Goal: Use online tool/utility: Utilize a website feature to perform a specific function

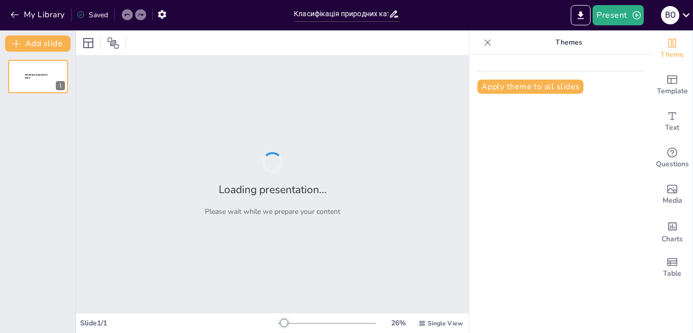
type input "Класифікація природних катастроф: Геологічні, метеорологічні, гідрологічні та п…"
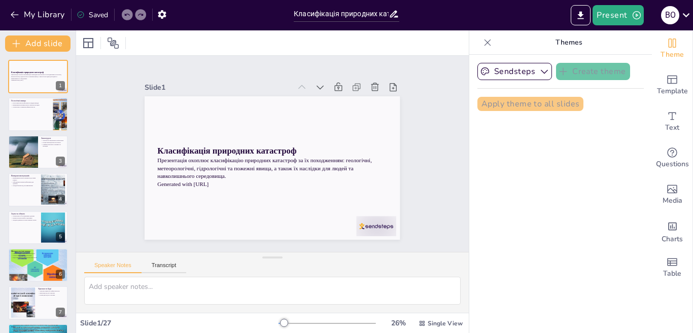
checkbox input "true"
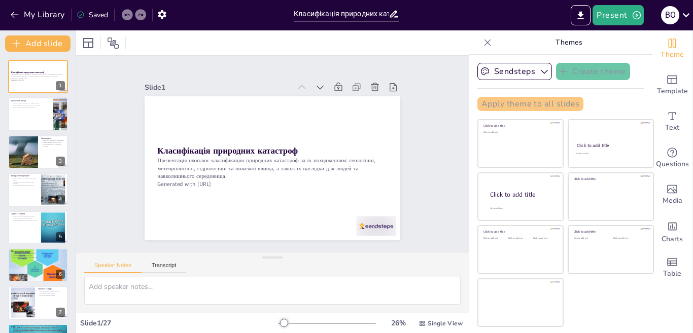
checkbox input "true"
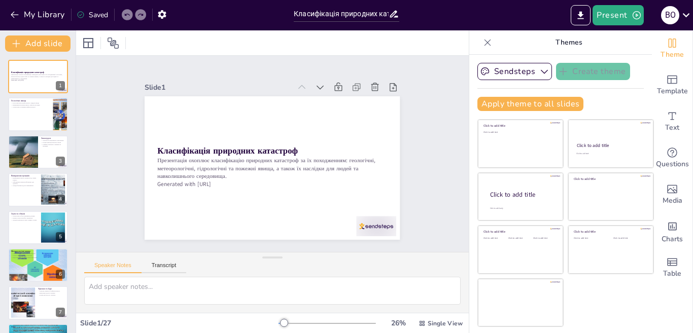
checkbox input "true"
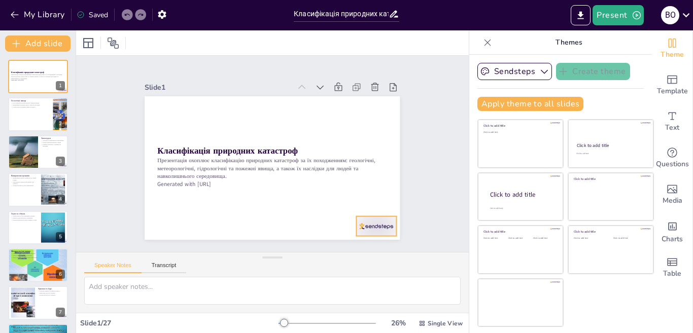
checkbox input "true"
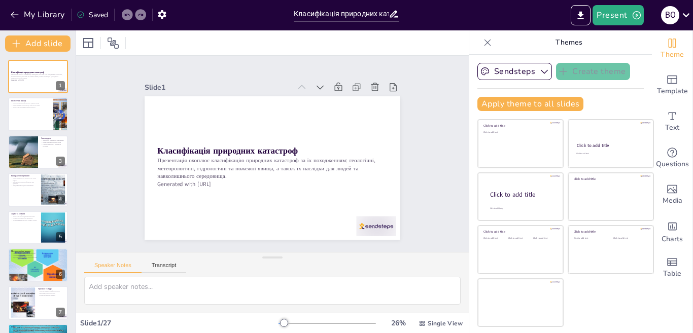
checkbox input "true"
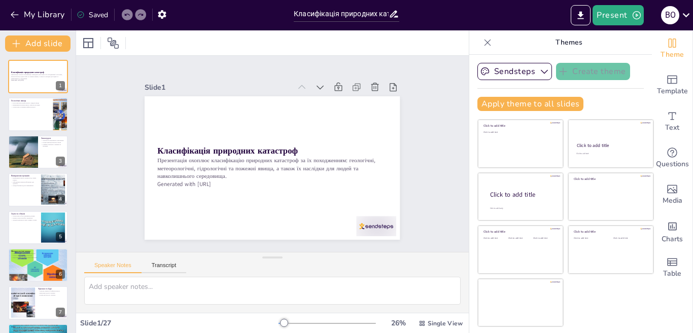
checkbox input "true"
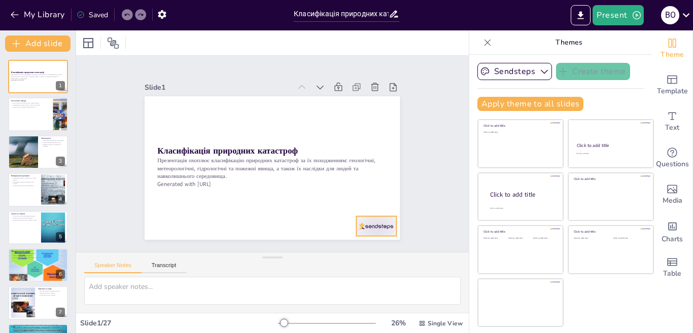
checkbox input "true"
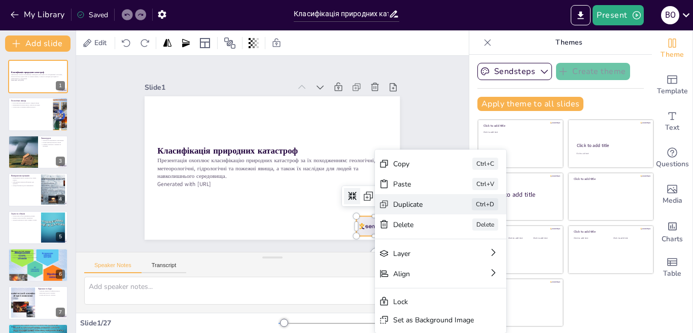
checkbox input "true"
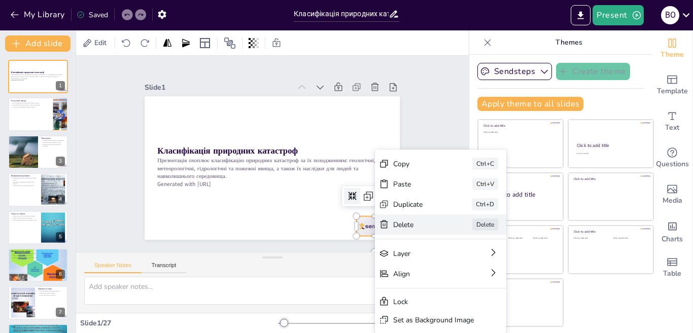
click at [419, 305] on div "[PERSON_NAME]" at bounding box center [485, 328] width 133 height 47
checkbox input "true"
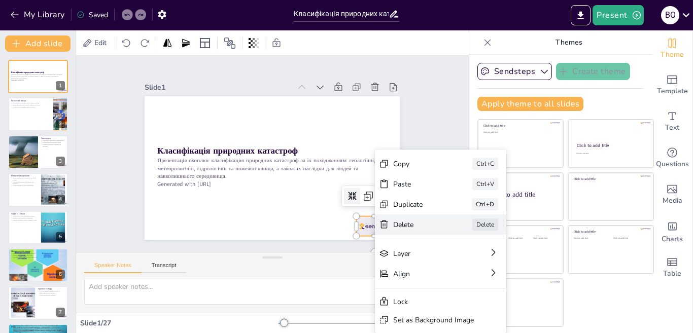
checkbox input "true"
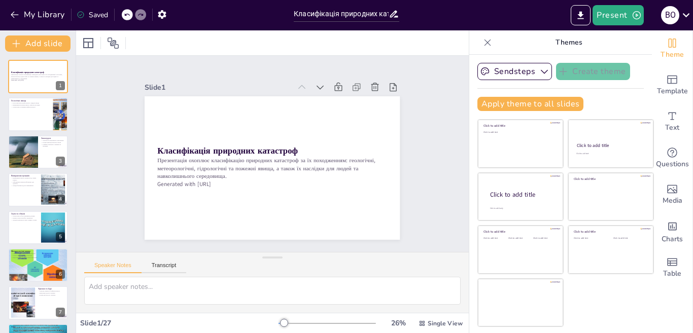
checkbox input "true"
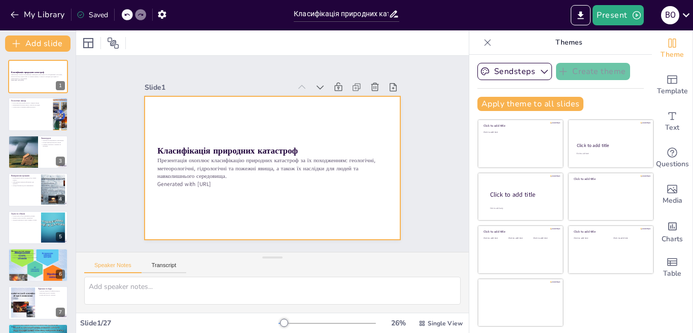
checkbox input "true"
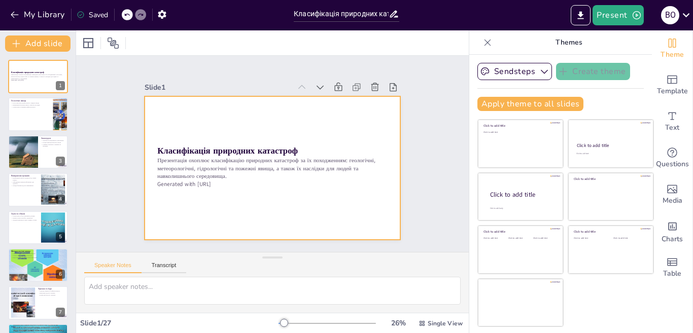
checkbox input "true"
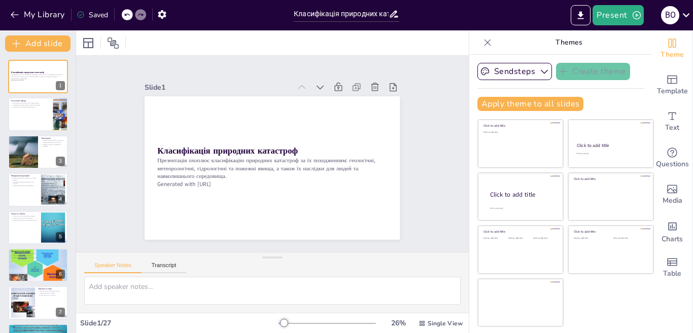
checkbox input "true"
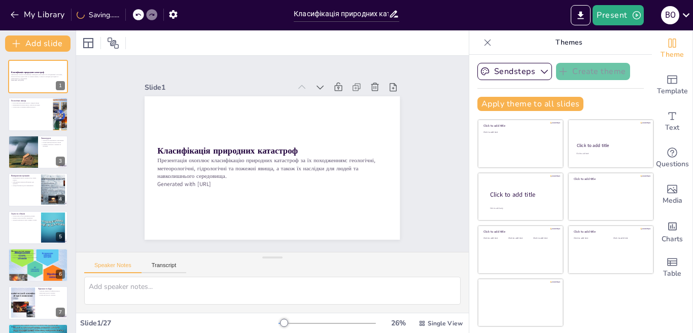
checkbox input "true"
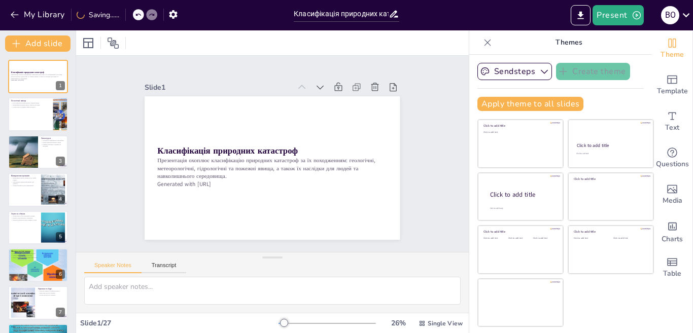
checkbox input "true"
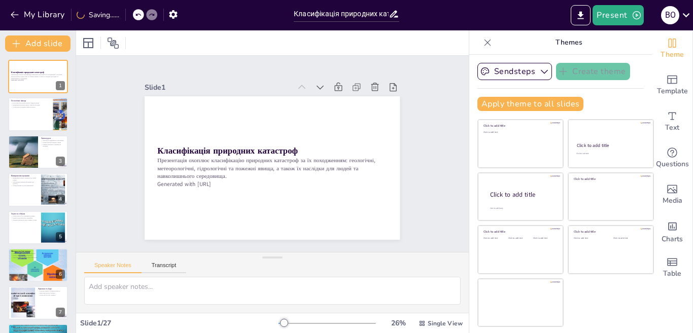
checkbox input "true"
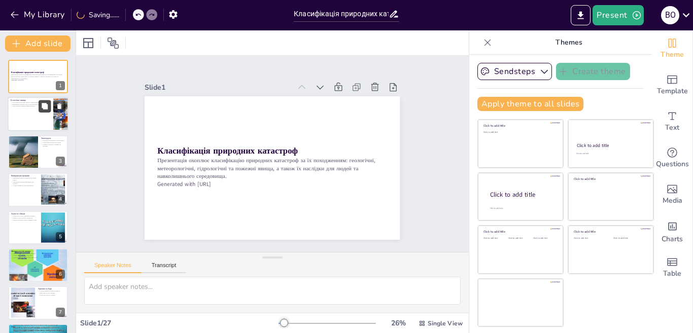
click at [50, 101] on button at bounding box center [45, 107] width 12 height 12
type textarea "Геологічні катастрофи, такі як землетруси, можуть призвести до значних руйнуван…"
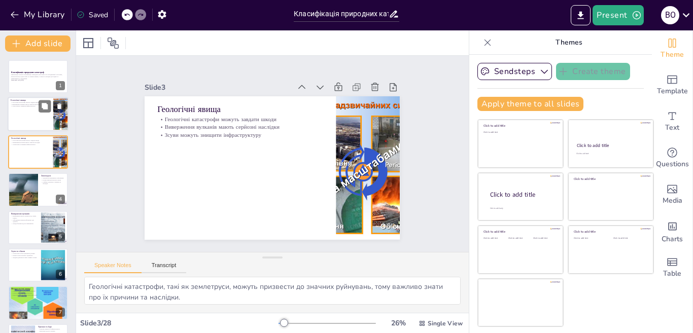
checkbox input "true"
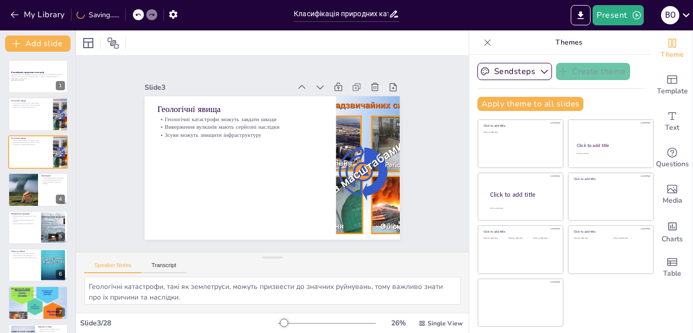
checkbox input "true"
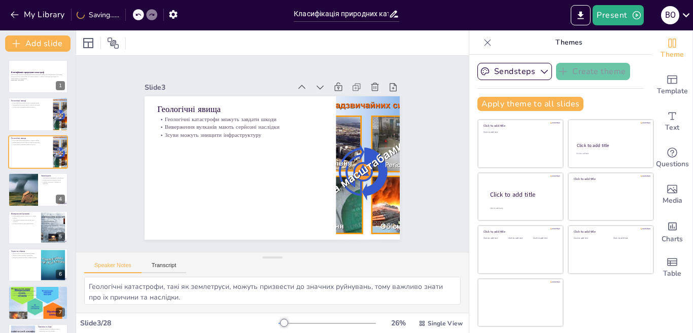
checkbox input "true"
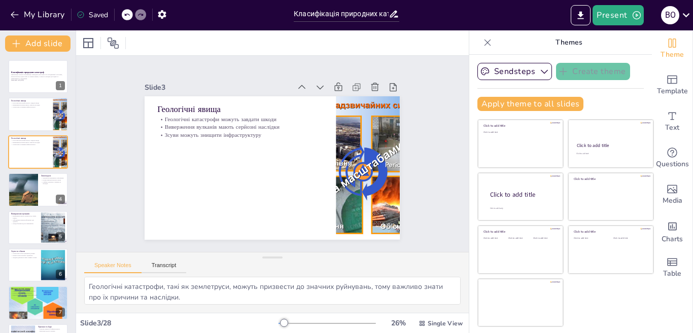
checkbox input "true"
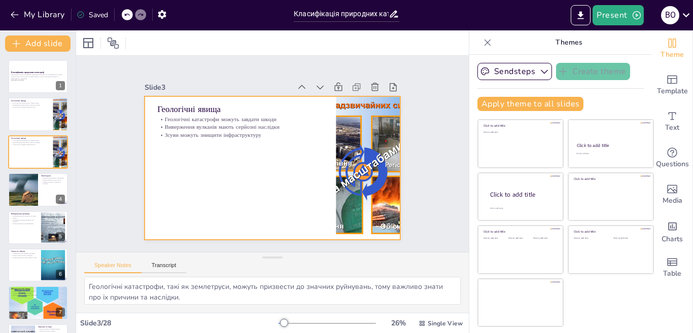
checkbox input "true"
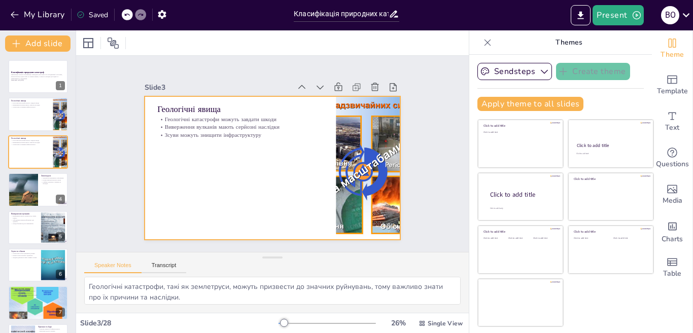
checkbox input "true"
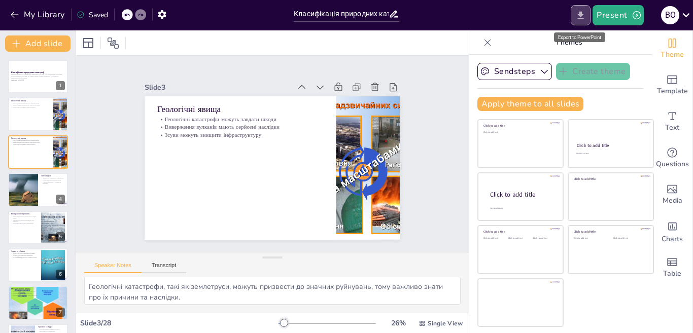
click at [573, 9] on button "Export to PowerPoint" at bounding box center [581, 15] width 20 height 20
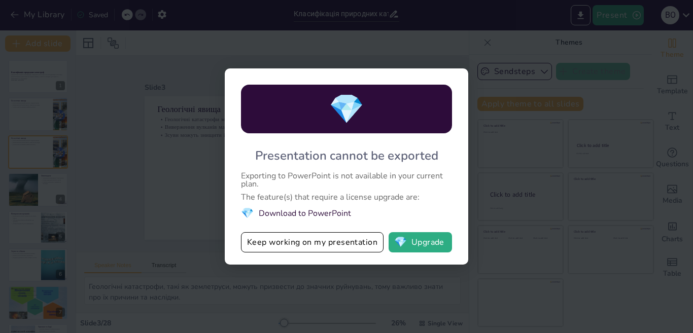
click at [454, 269] on div "💎 Presentation cannot be exported Exporting to PowerPoint is not available in y…" at bounding box center [346, 166] width 693 height 333
